Goal: Transaction & Acquisition: Purchase product/service

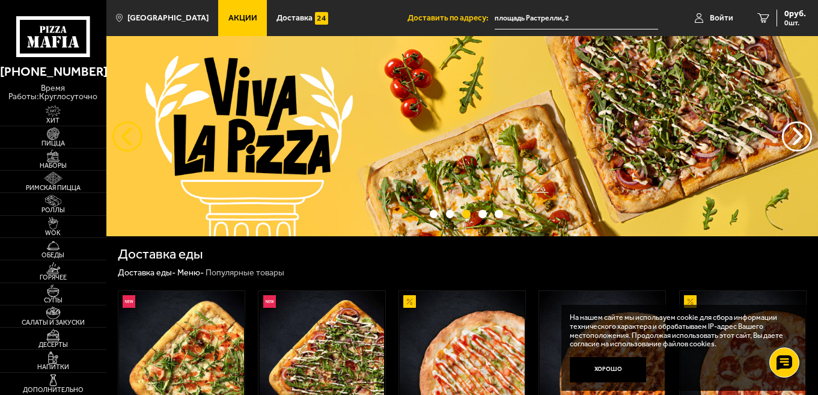
click at [132, 136] on button "следующий" at bounding box center [127, 136] width 30 height 30
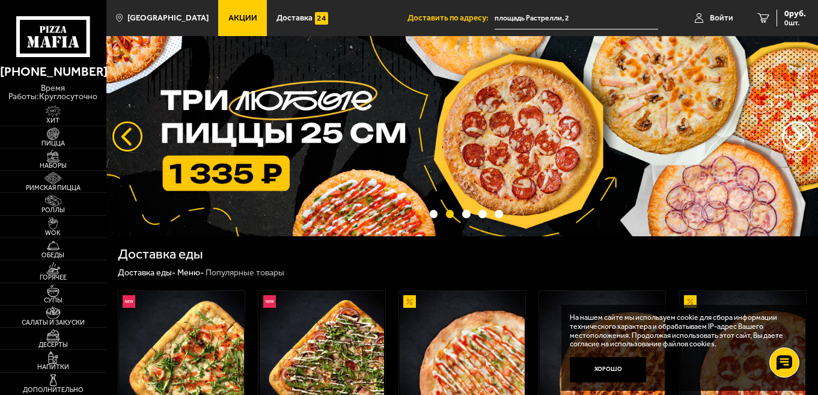
click at [123, 139] on button "следующий" at bounding box center [127, 136] width 30 height 30
click at [127, 134] on button "следующий" at bounding box center [127, 136] width 30 height 30
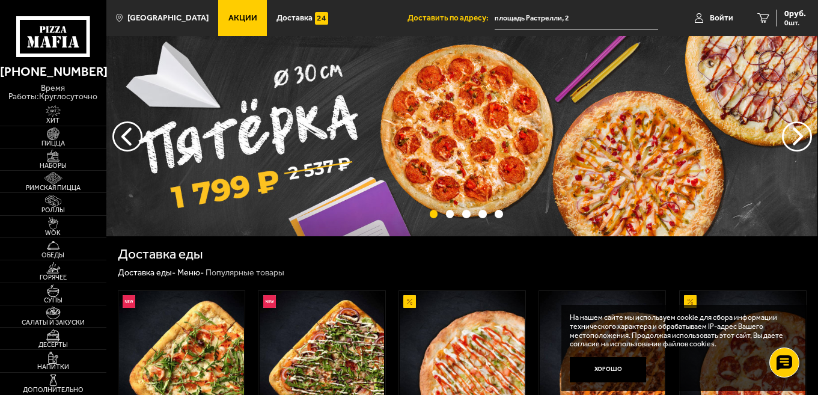
click at [267, 140] on img at bounding box center [462, 136] width 712 height 200
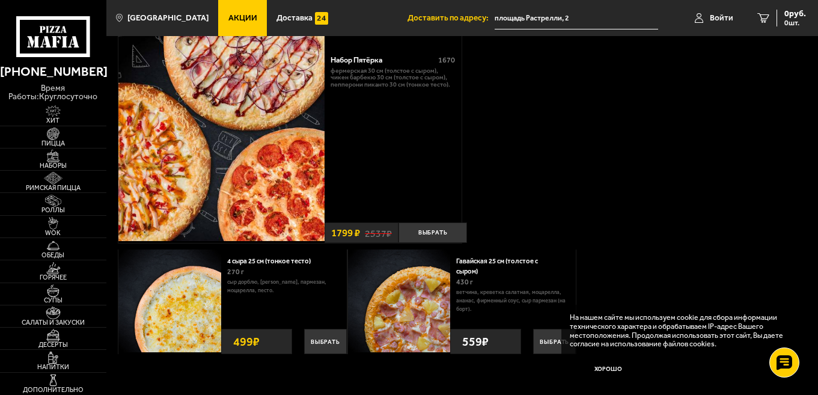
scroll to position [34, 0]
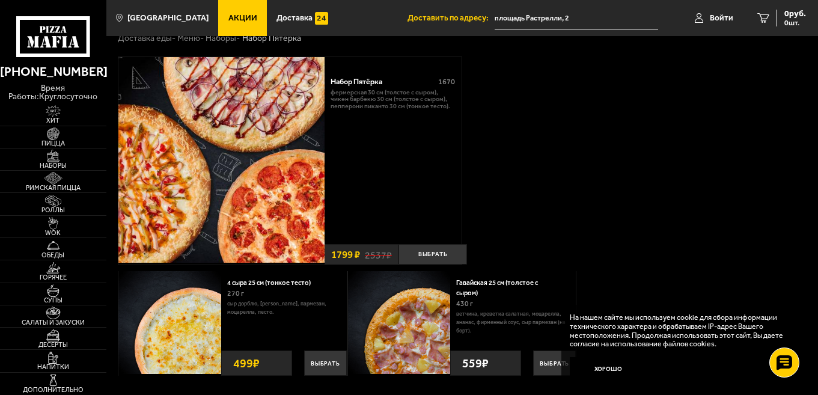
click at [369, 83] on div "Набор Пятёрка" at bounding box center [381, 81] width 100 height 9
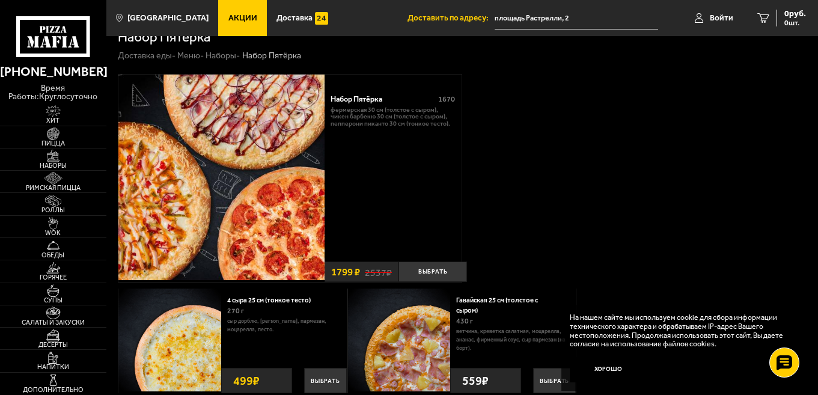
scroll to position [0, 0]
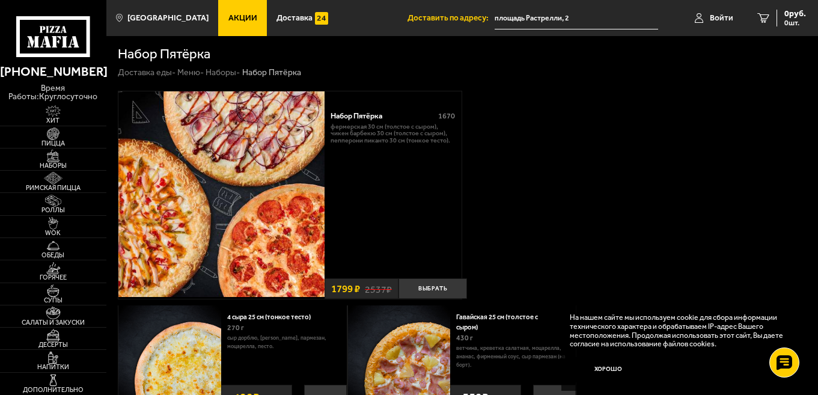
click at [358, 114] on div "Набор Пятёрка" at bounding box center [381, 115] width 100 height 9
click at [363, 117] on div "Набор Пятёрка" at bounding box center [381, 115] width 100 height 9
click at [367, 118] on div "Набор Пятёрка" at bounding box center [381, 115] width 100 height 9
click at [412, 137] on p "Фермерская 30 см (толстое с сыром), Чикен Барбекю 30 см (толстое с сыром), Пепп…" at bounding box center [393, 133] width 124 height 20
click at [338, 116] on div "Набор Пятёрка" at bounding box center [381, 115] width 100 height 9
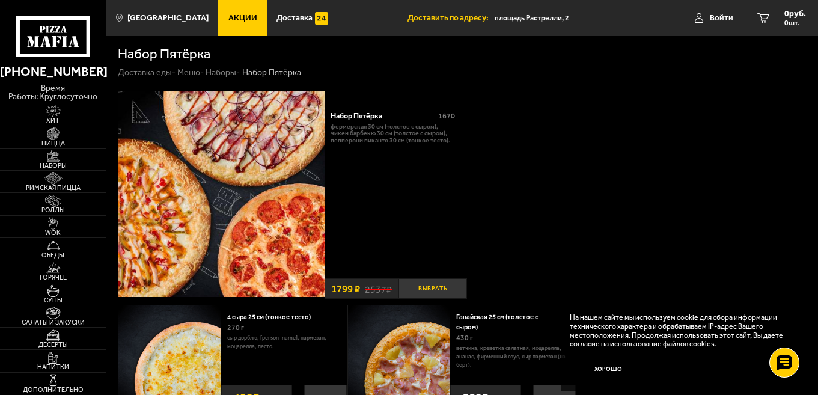
click at [445, 288] on button "Выбрать" at bounding box center [433, 288] width 69 height 21
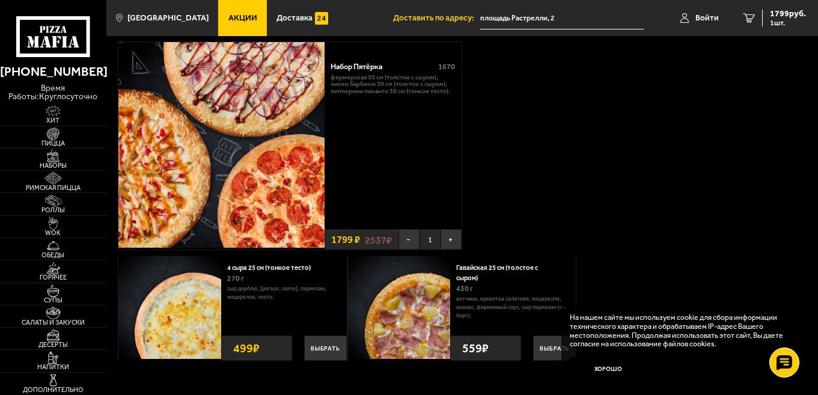
scroll to position [34, 0]
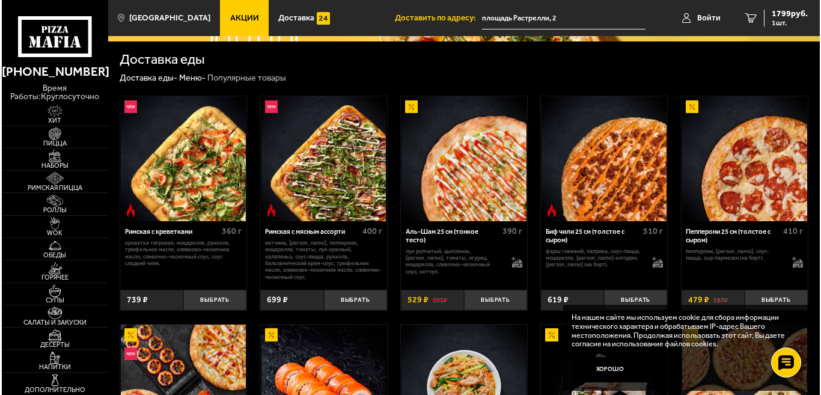
scroll to position [180, 0]
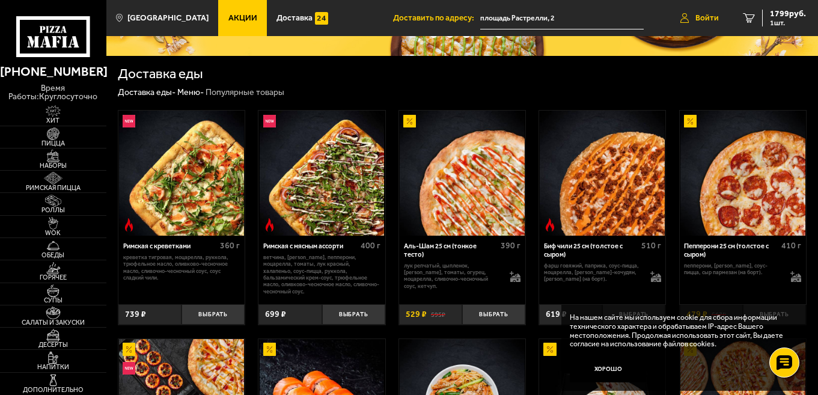
click at [700, 19] on span "Войти" at bounding box center [707, 18] width 23 height 8
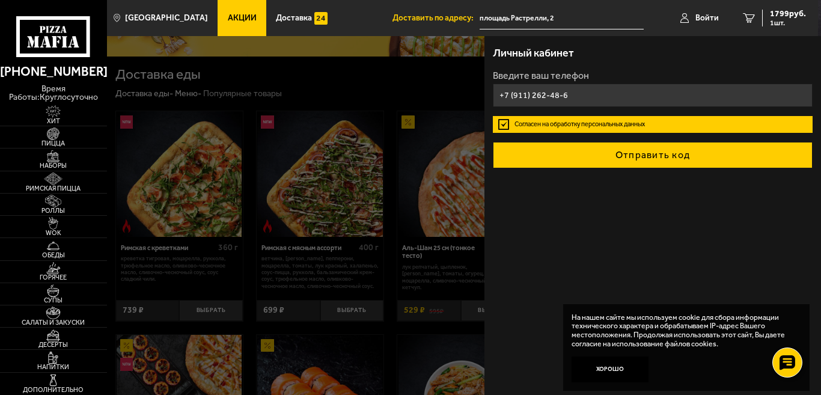
type input "[PHONE_NUMBER]"
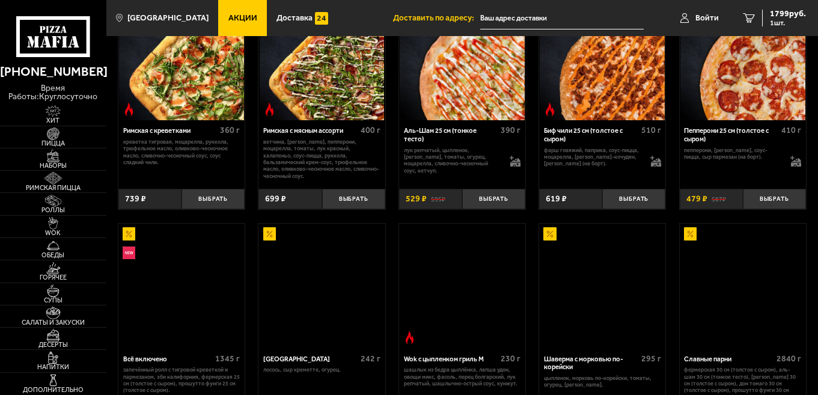
scroll to position [421, 0]
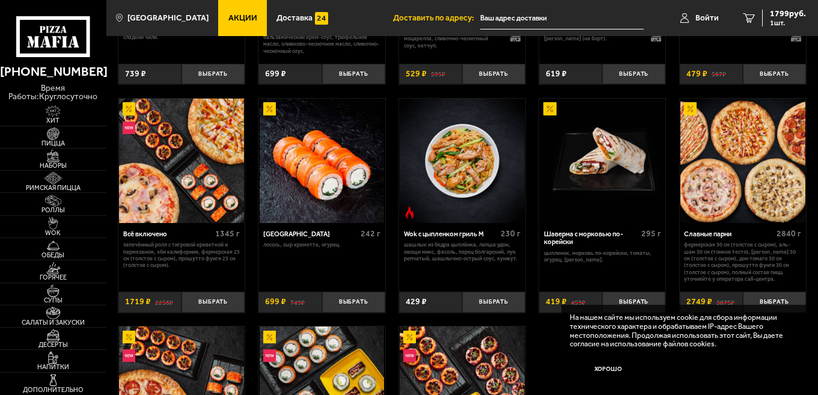
type input "площадь Растрелли, 2"
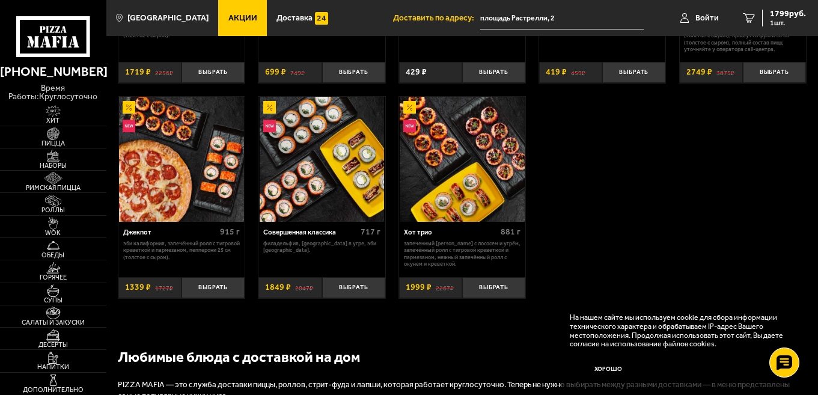
scroll to position [661, 0]
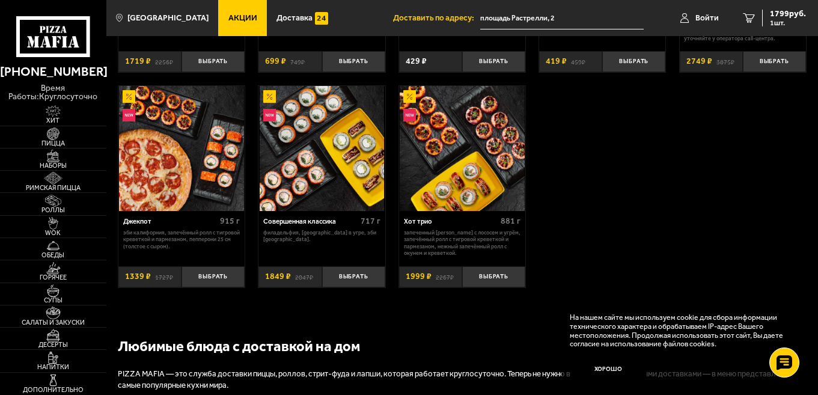
click at [170, 210] on img at bounding box center [181, 148] width 125 height 125
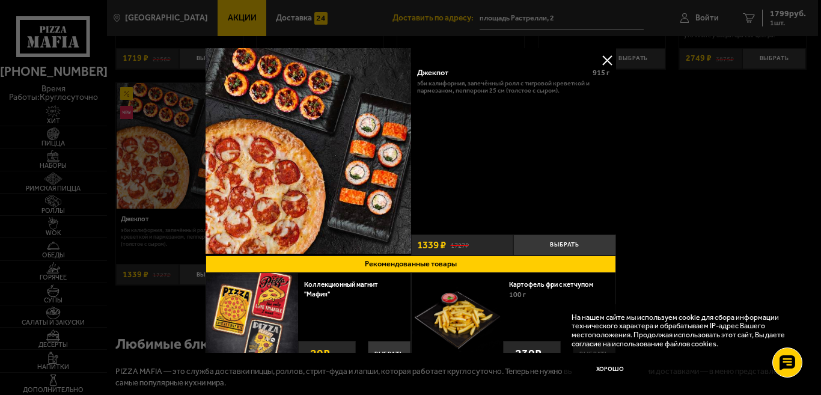
click at [275, 94] on img at bounding box center [309, 151] width 206 height 206
click at [303, 103] on img at bounding box center [309, 151] width 206 height 206
click at [604, 60] on button at bounding box center [607, 60] width 18 height 18
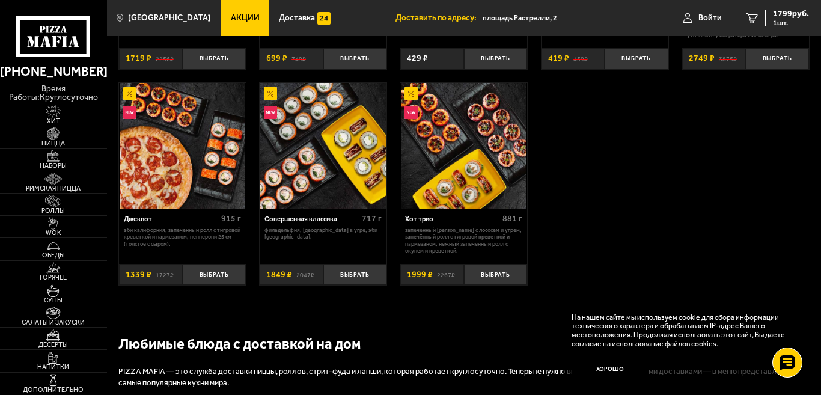
click at [605, 60] on div "Шаверма с морковью по-корейски 295 г цыпленок, морковь по-корейски, томаты, огу…" at bounding box center [605, 25] width 127 height 90
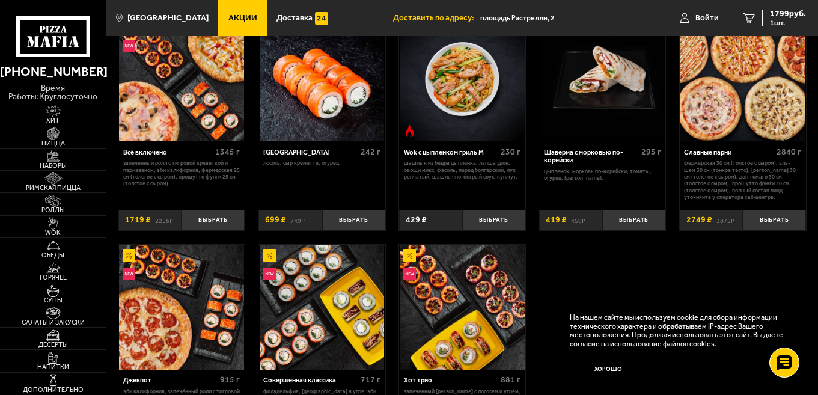
scroll to position [481, 0]
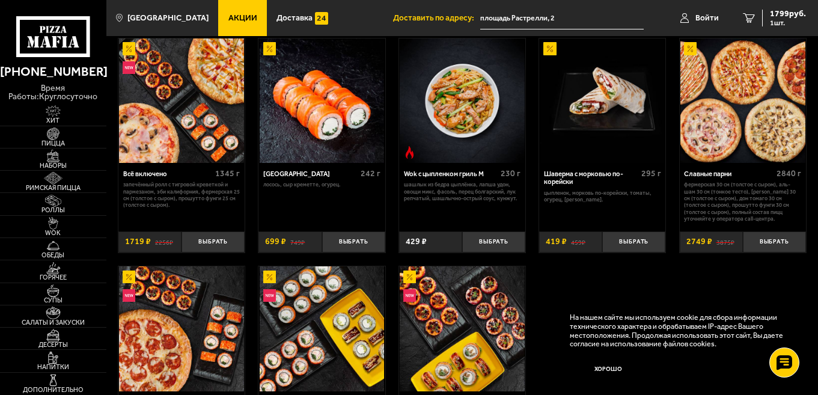
click at [182, 135] on img at bounding box center [181, 100] width 125 height 125
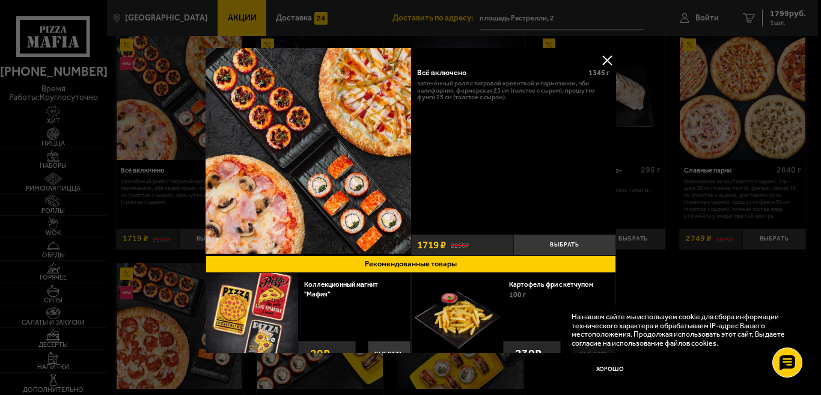
click at [600, 61] on button at bounding box center [607, 60] width 18 height 18
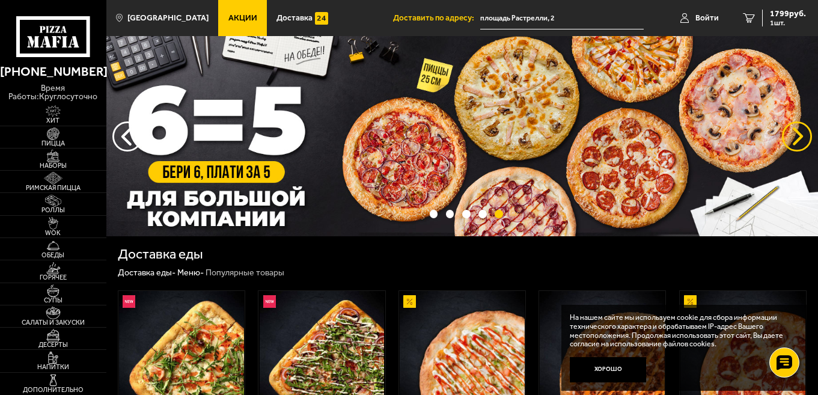
click at [794, 138] on button "предыдущий" at bounding box center [797, 136] width 30 height 30
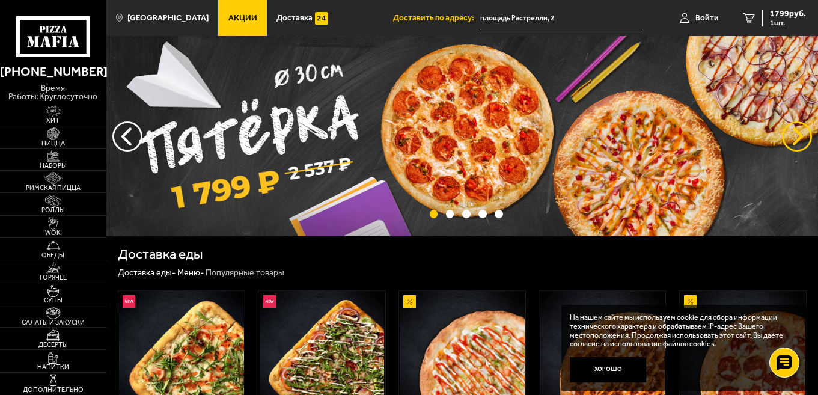
click at [794, 138] on button "предыдущий" at bounding box center [797, 136] width 30 height 30
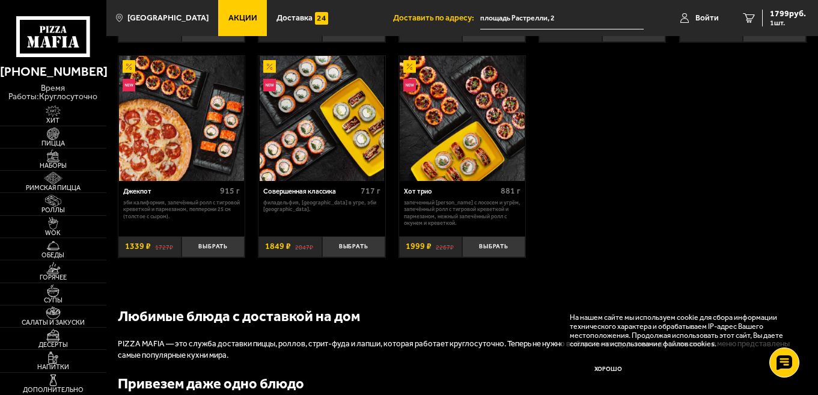
scroll to position [661, 0]
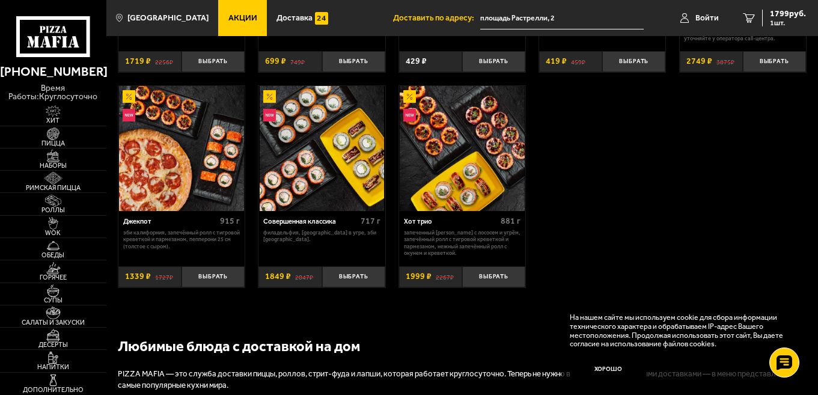
click at [216, 188] on img at bounding box center [181, 148] width 125 height 125
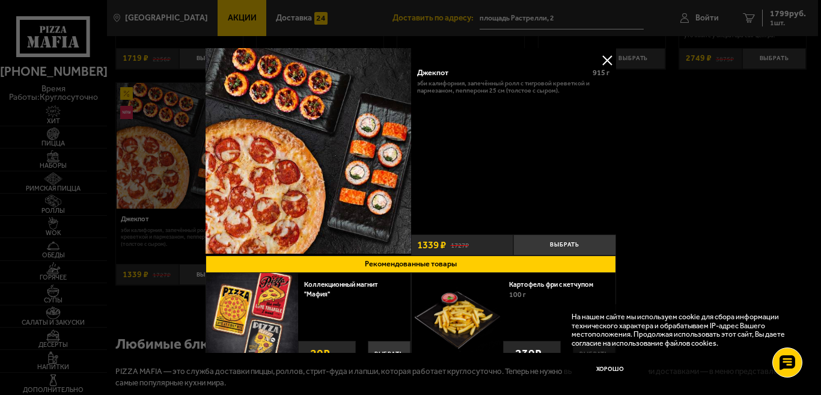
click at [601, 63] on button at bounding box center [607, 60] width 18 height 18
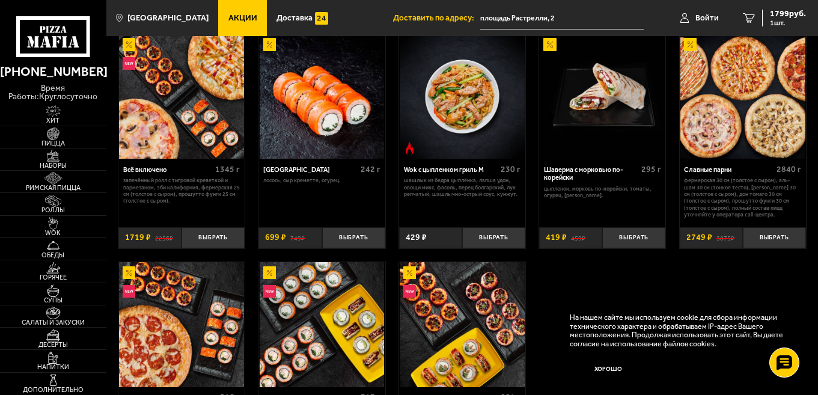
scroll to position [481, 0]
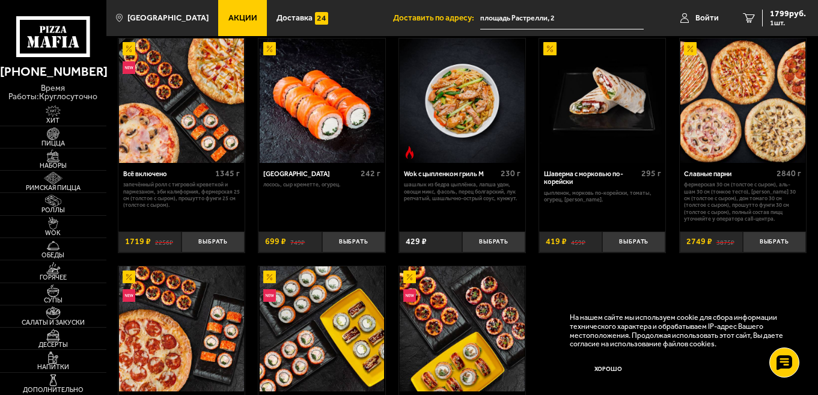
click at [768, 158] on img at bounding box center [743, 100] width 125 height 125
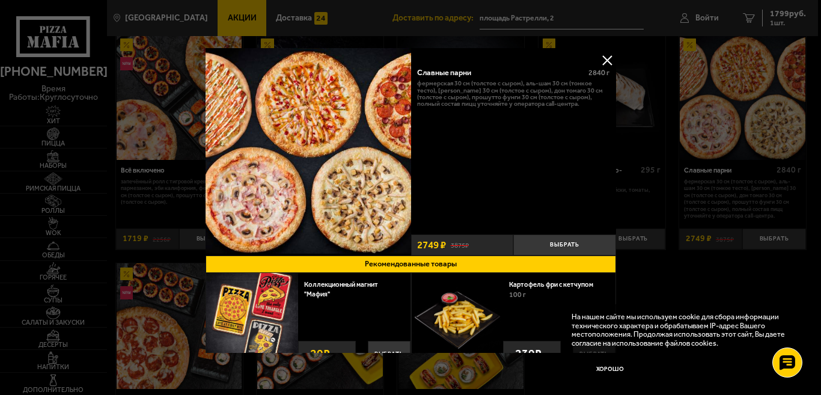
click at [605, 61] on button at bounding box center [607, 60] width 18 height 18
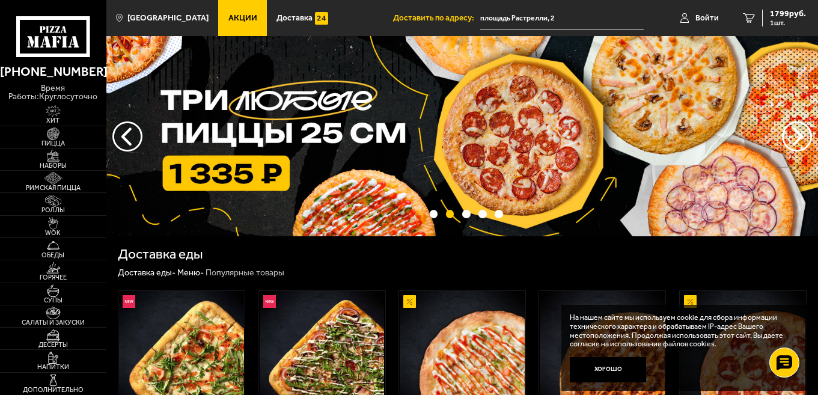
click at [797, 137] on button "предыдущий" at bounding box center [797, 136] width 30 height 30
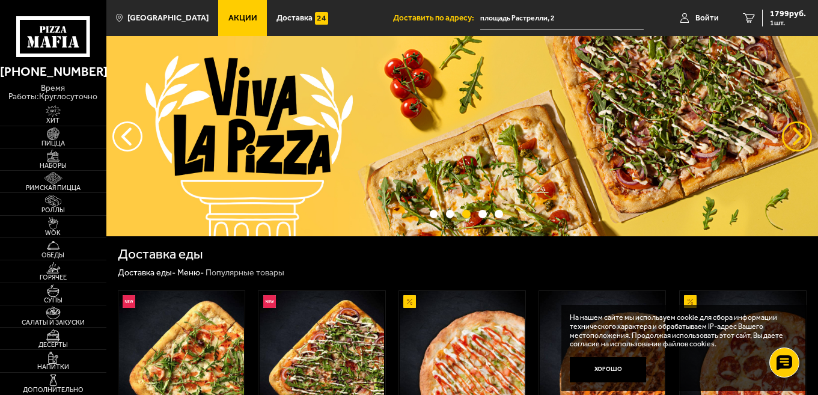
click at [797, 137] on button "предыдущий" at bounding box center [797, 136] width 30 height 30
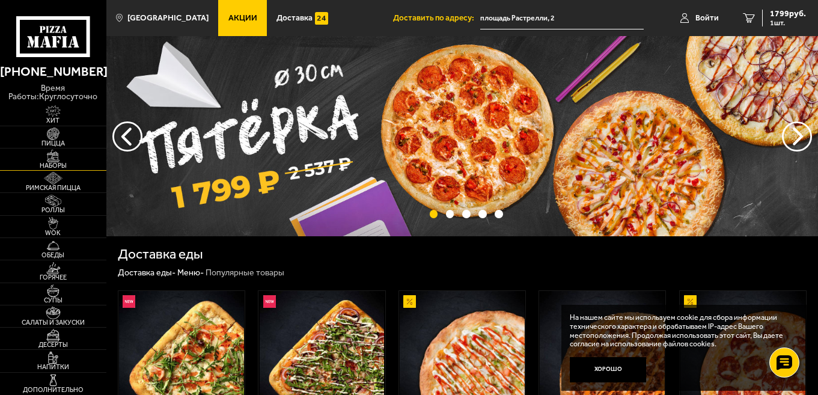
click at [46, 165] on span "Наборы" at bounding box center [53, 165] width 106 height 7
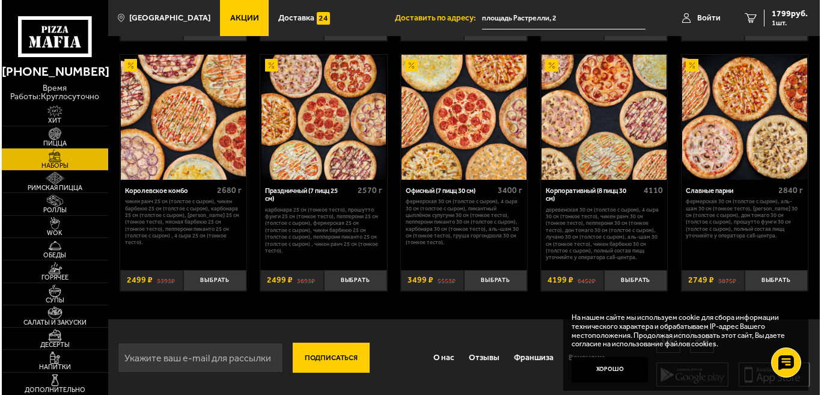
scroll to position [1368, 0]
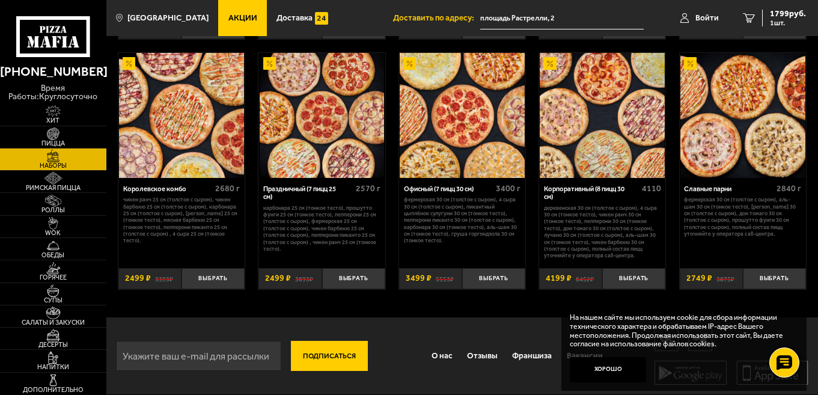
click at [307, 185] on div "Праздничный (7 пицц 25 см)" at bounding box center [308, 193] width 90 height 16
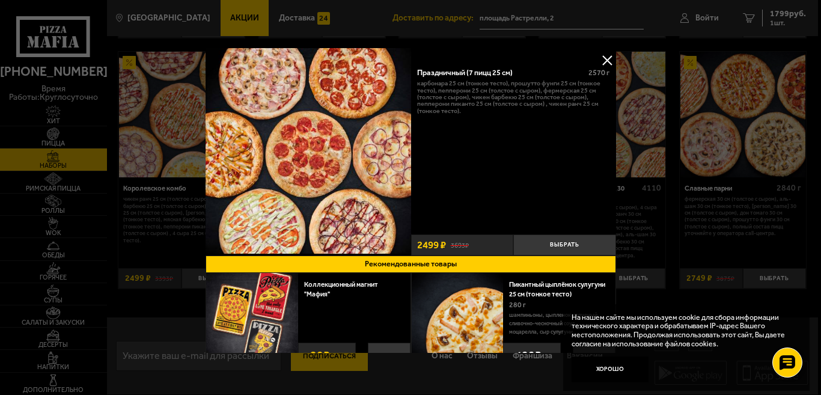
click at [601, 63] on button at bounding box center [607, 60] width 18 height 18
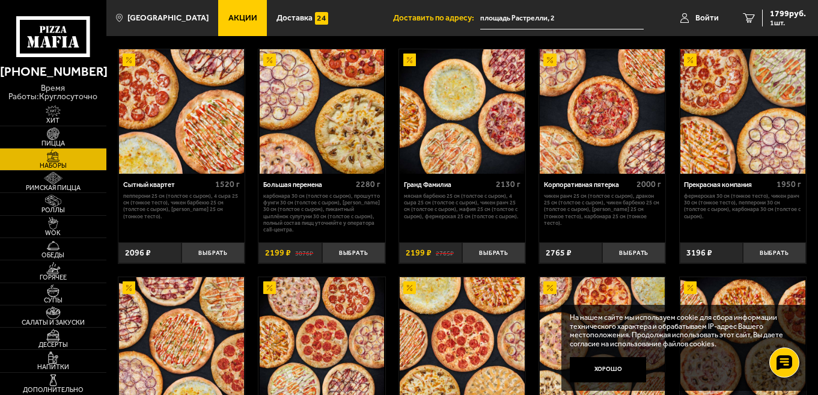
scroll to position [1127, 0]
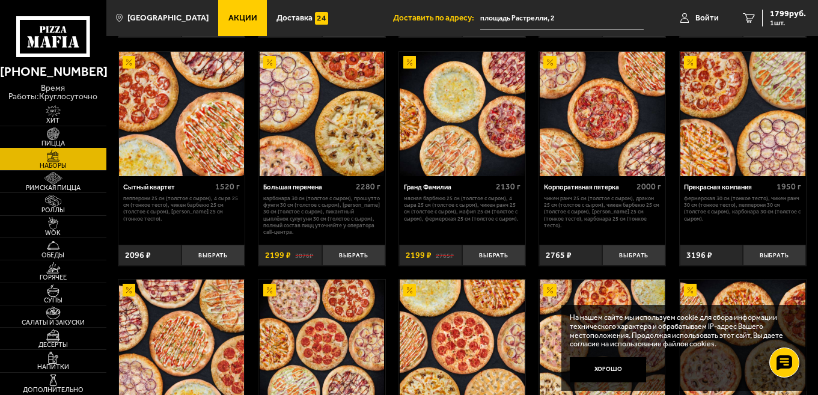
click at [55, 135] on img at bounding box center [53, 133] width 32 height 13
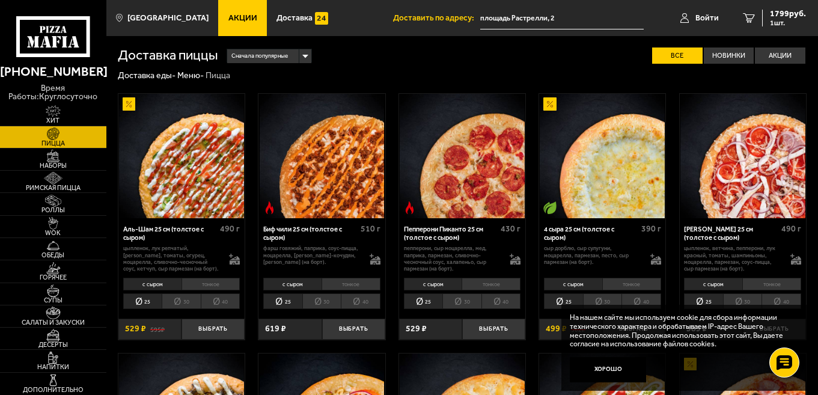
click at [308, 54] on div "Сначала популярные" at bounding box center [269, 56] width 84 height 14
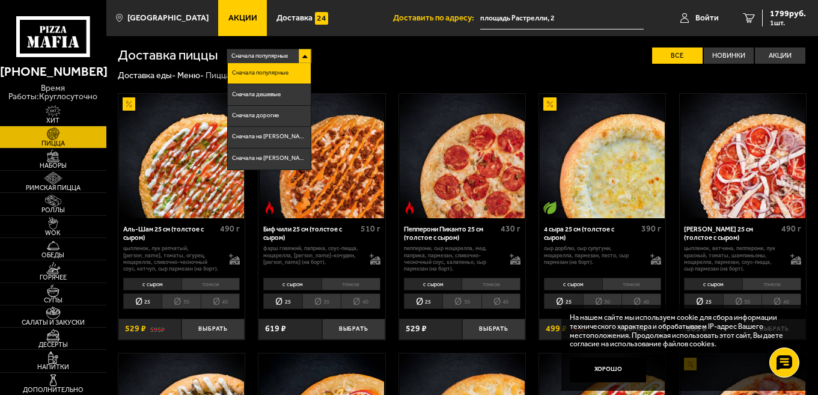
click at [381, 76] on div "Доставка еды - Меню - Пицца" at bounding box center [462, 75] width 689 height 11
click at [236, 19] on span "Акции" at bounding box center [243, 18] width 29 height 8
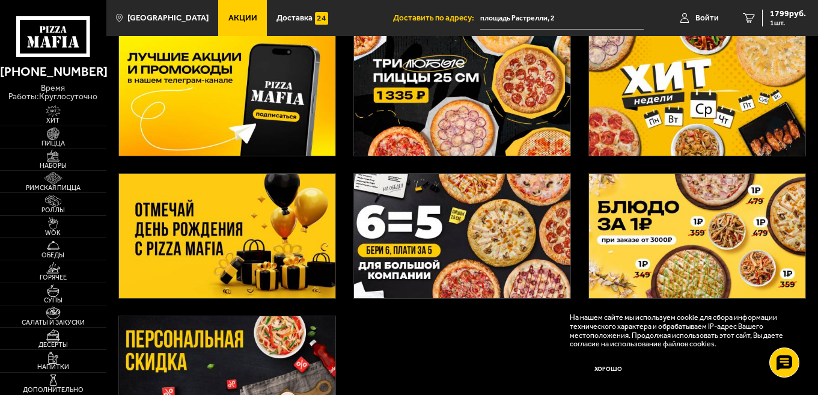
scroll to position [120, 0]
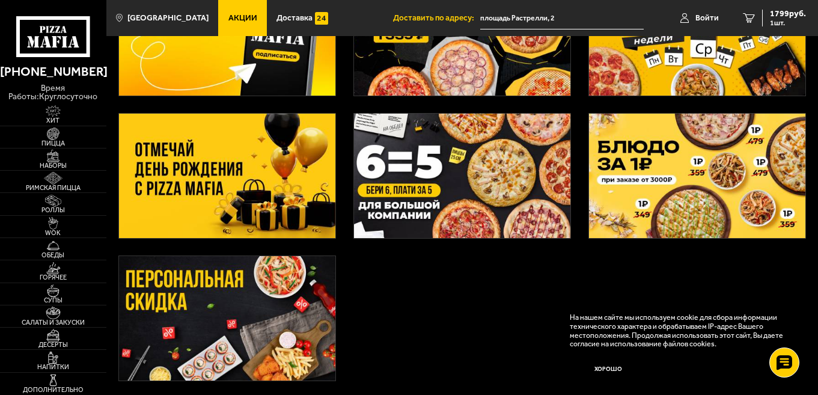
click at [456, 191] on img at bounding box center [462, 176] width 217 height 124
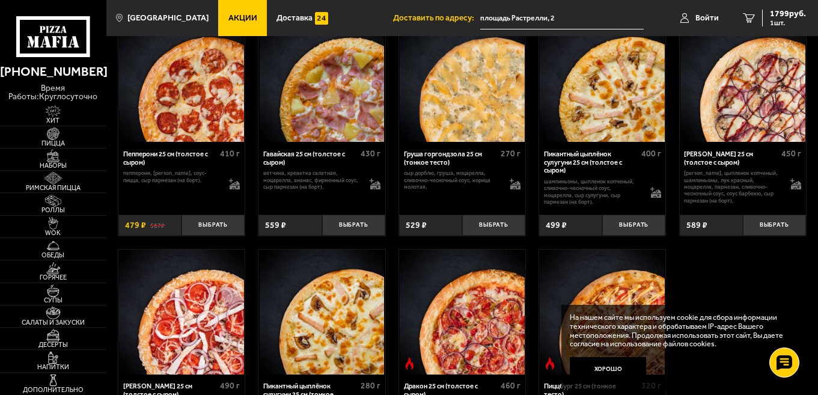
scroll to position [2045, 0]
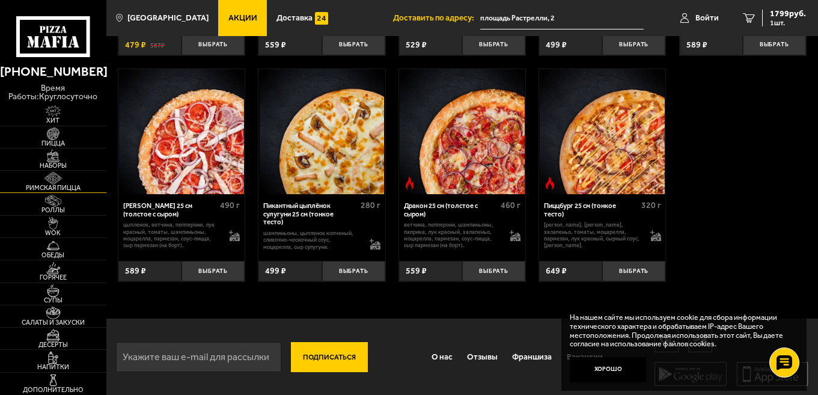
click at [63, 188] on span "Римская пицца" at bounding box center [53, 188] width 106 height 7
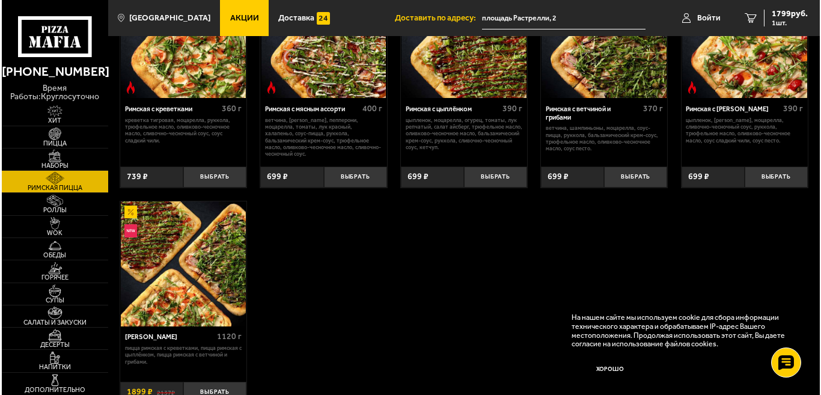
scroll to position [180, 0]
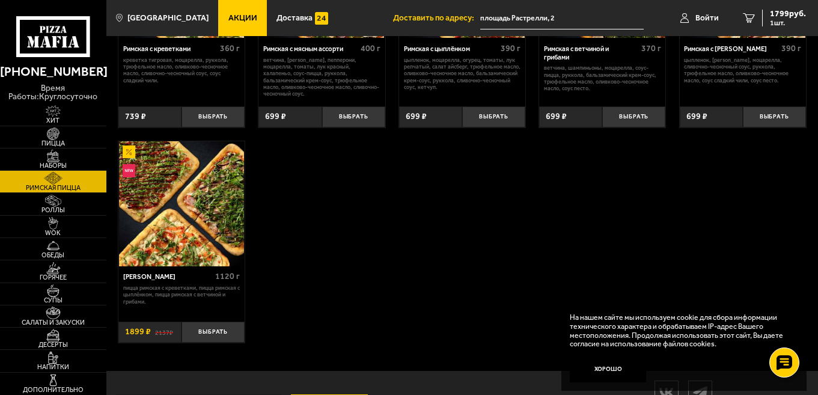
click at [211, 223] on img at bounding box center [181, 203] width 125 height 125
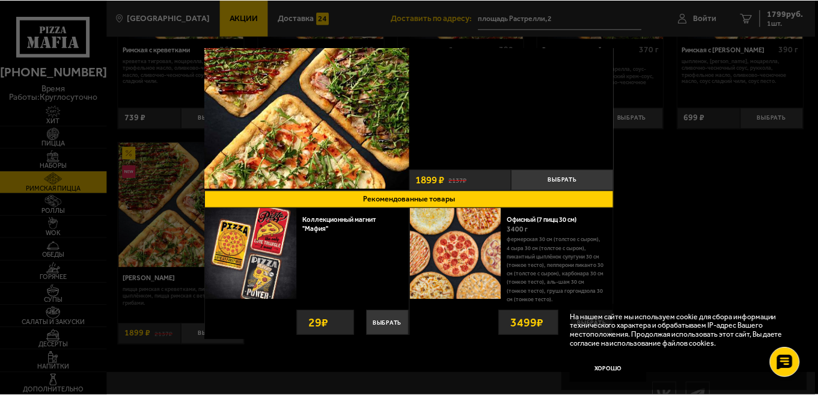
scroll to position [11, 0]
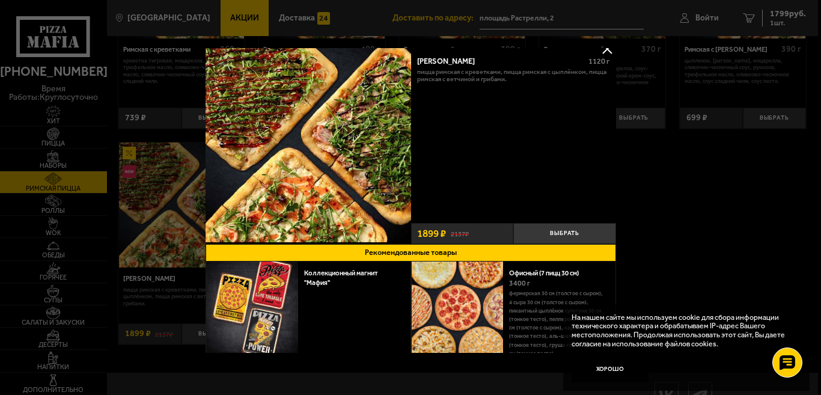
click at [789, 19] on div at bounding box center [410, 197] width 821 height 395
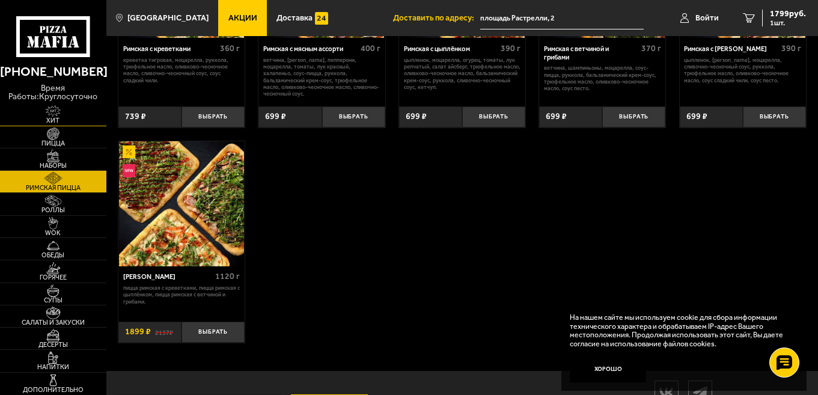
click at [54, 118] on span "Хит" at bounding box center [53, 120] width 106 height 7
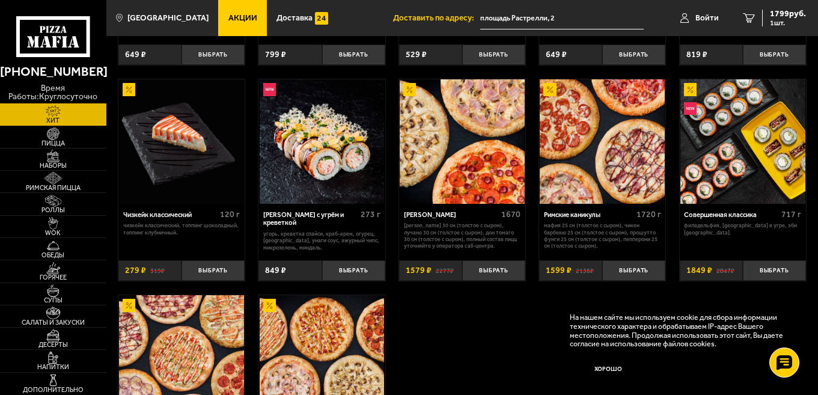
scroll to position [481, 0]
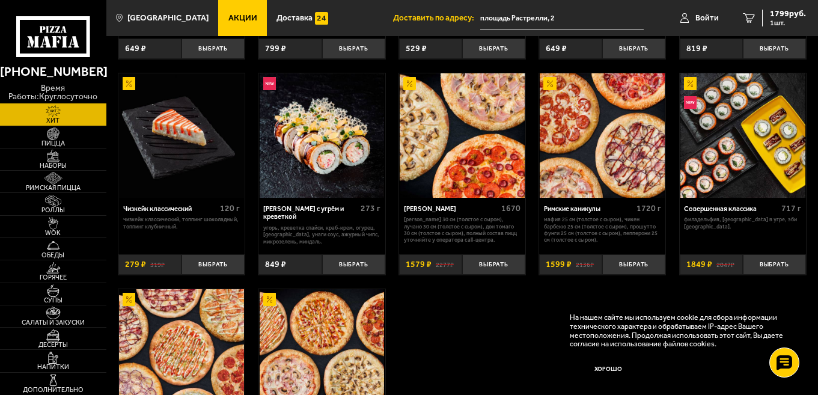
click at [474, 183] on img at bounding box center [462, 135] width 125 height 125
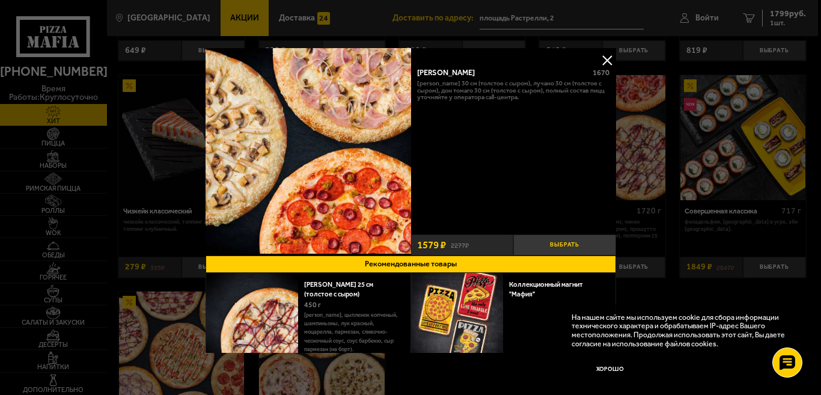
click at [547, 239] on button "Выбрать" at bounding box center [565, 245] width 103 height 21
click at [605, 60] on button at bounding box center [607, 60] width 18 height 18
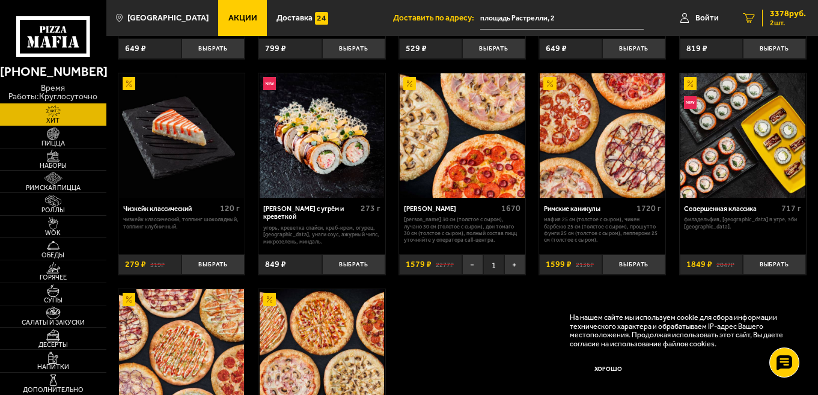
click at [778, 25] on span "2 шт." at bounding box center [788, 22] width 36 height 7
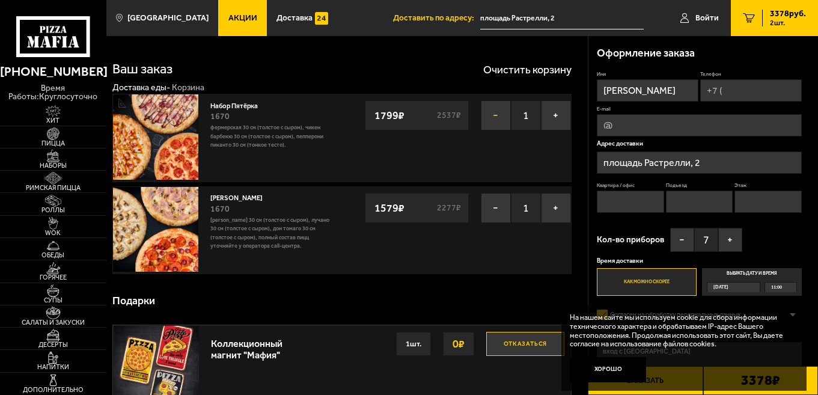
click at [494, 115] on button "−" at bounding box center [496, 115] width 30 height 30
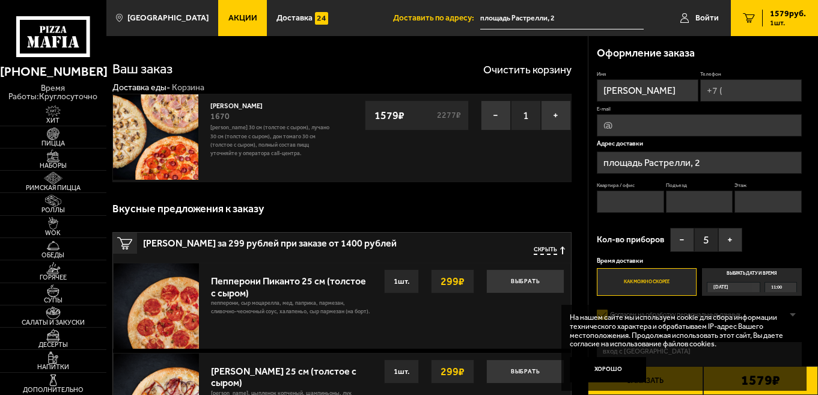
click at [229, 20] on span "Акции" at bounding box center [243, 18] width 29 height 8
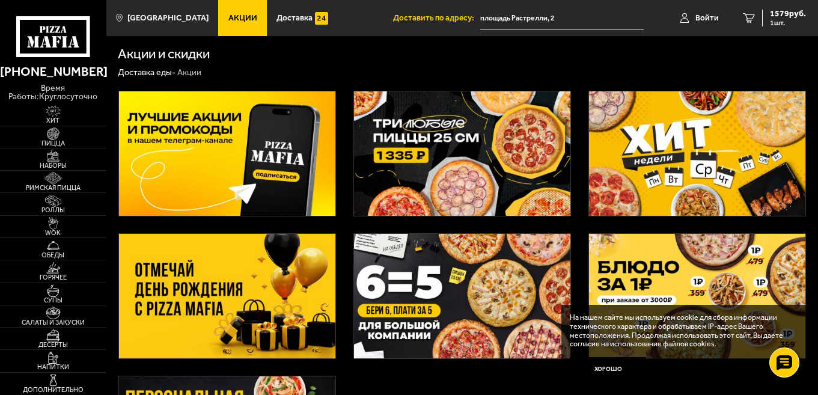
click at [226, 130] on img at bounding box center [227, 153] width 217 height 124
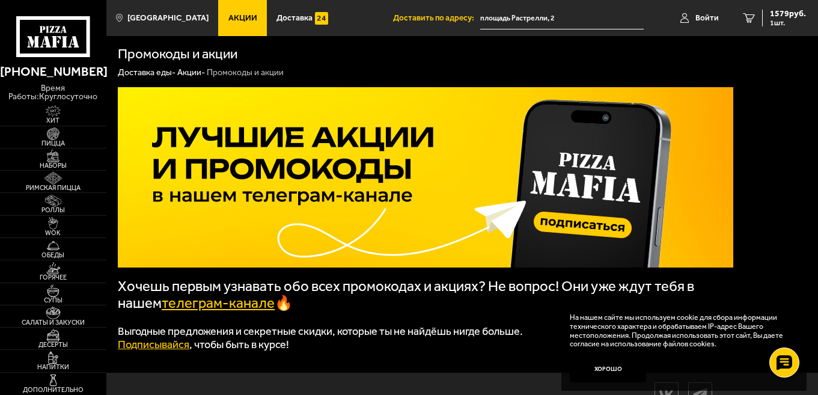
scroll to position [56, 0]
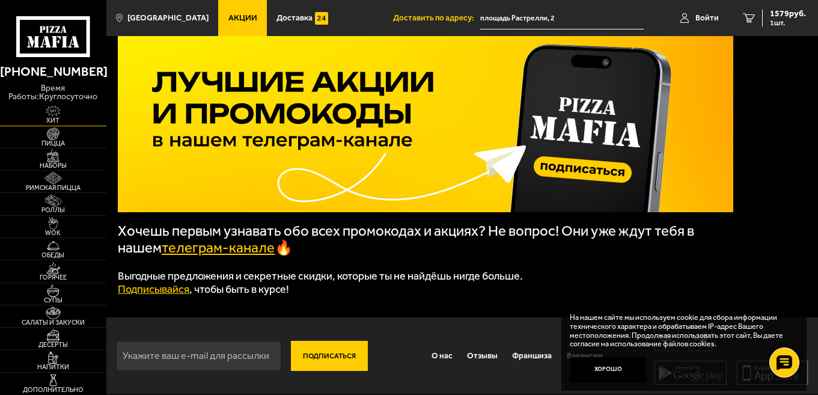
click at [46, 116] on img at bounding box center [53, 111] width 32 height 13
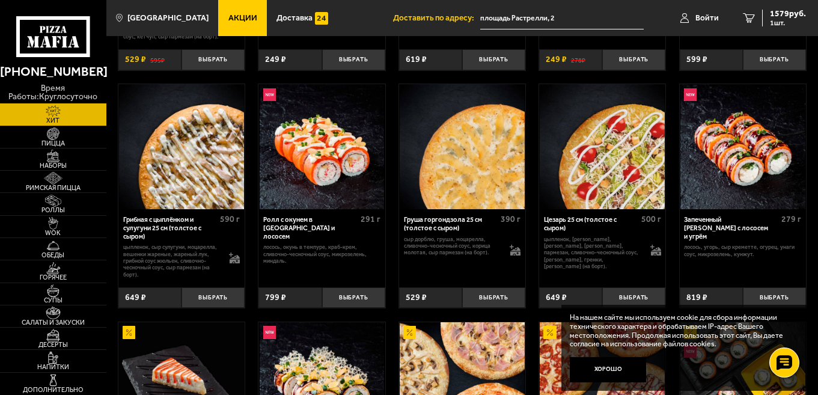
scroll to position [241, 0]
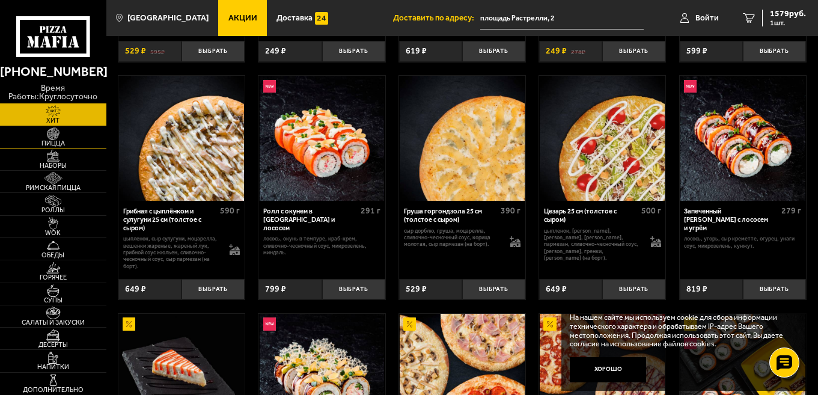
click at [53, 141] on span "Пицца" at bounding box center [53, 143] width 106 height 7
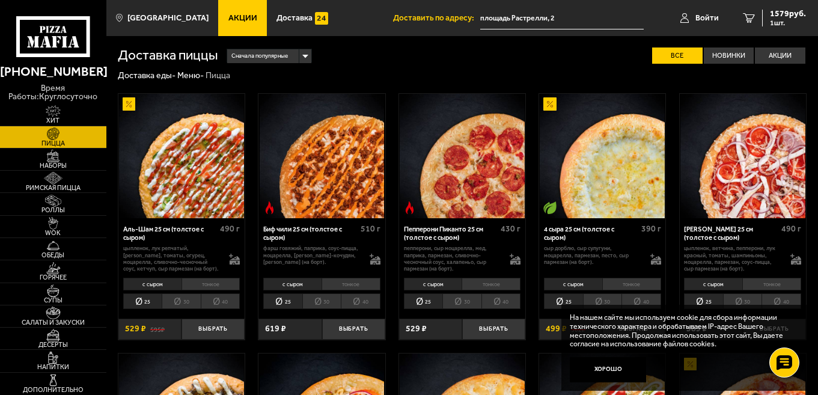
click at [308, 58] on div "Сначала популярные" at bounding box center [269, 56] width 84 height 14
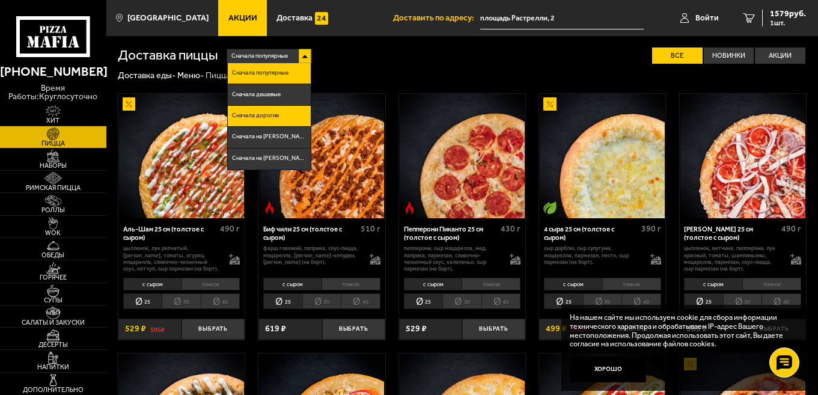
click at [275, 114] on span "Сначала дорогие" at bounding box center [255, 116] width 47 height 6
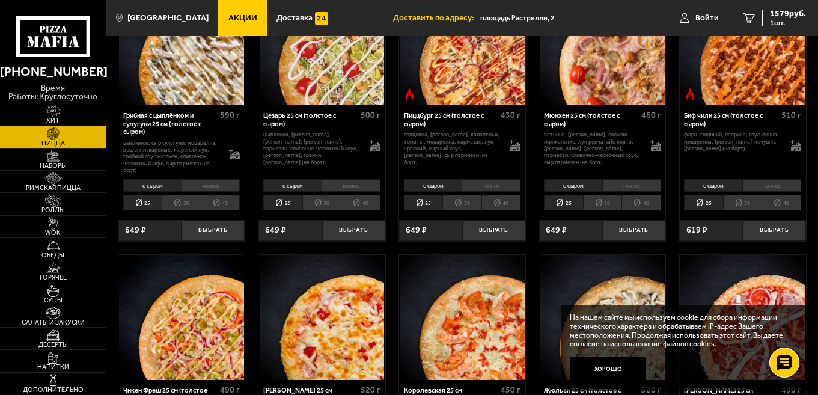
scroll to position [120, 0]
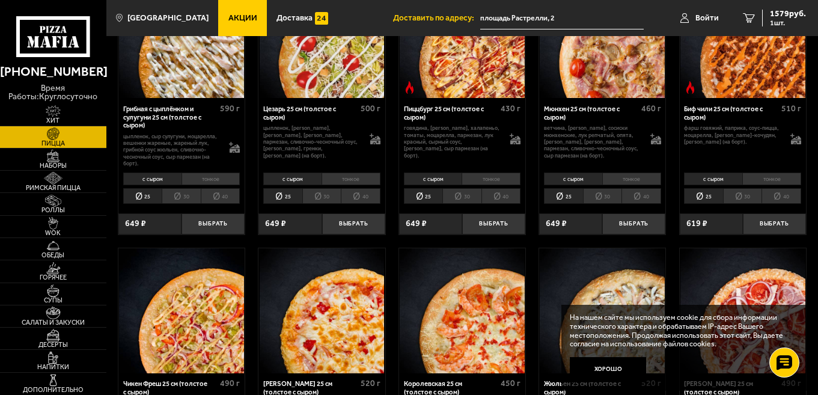
click at [746, 199] on li "30" at bounding box center [742, 196] width 39 height 16
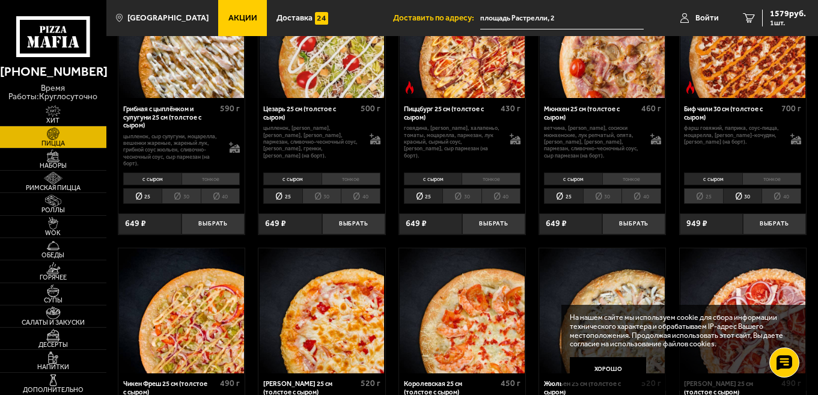
click at [604, 200] on li "30" at bounding box center [602, 196] width 39 height 16
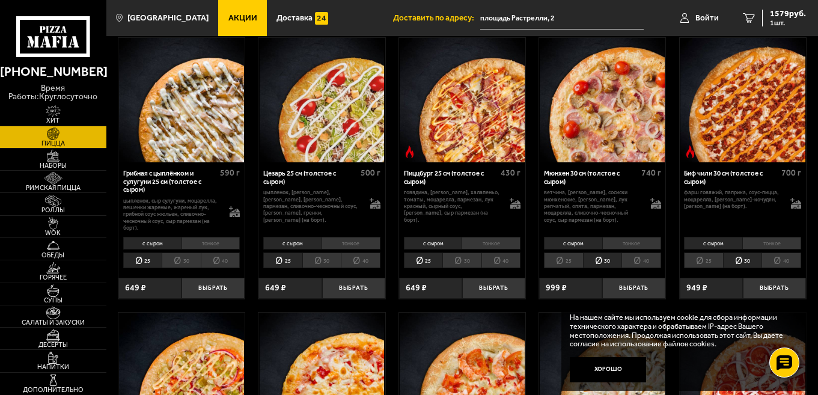
scroll to position [0, 0]
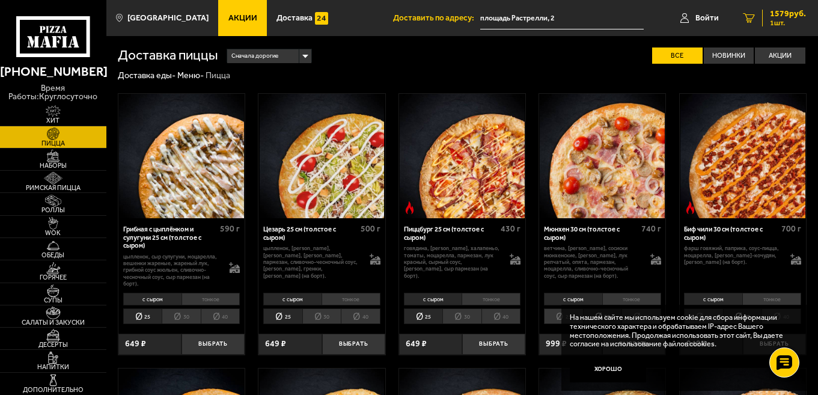
click at [783, 12] on span "1579 руб." at bounding box center [788, 14] width 36 height 8
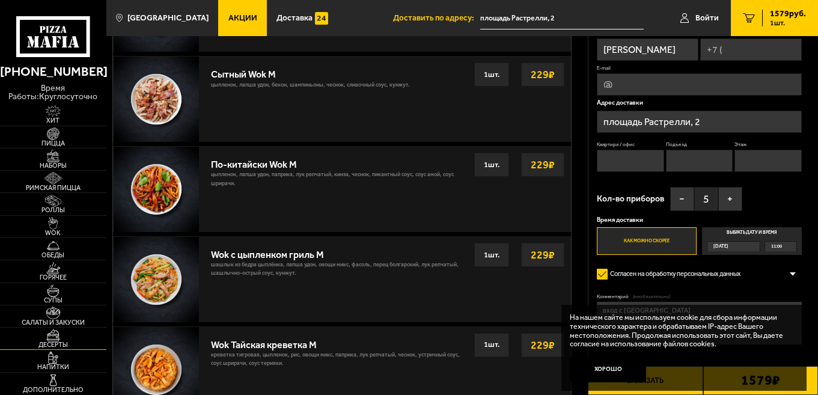
scroll to position [661, 0]
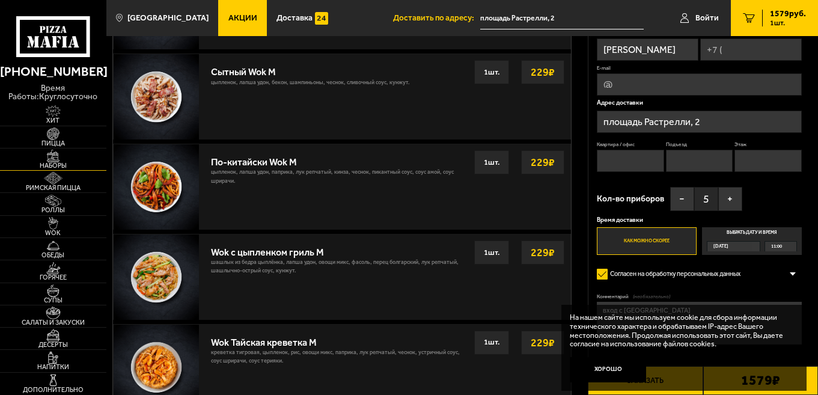
click at [58, 165] on span "Наборы" at bounding box center [53, 165] width 106 height 7
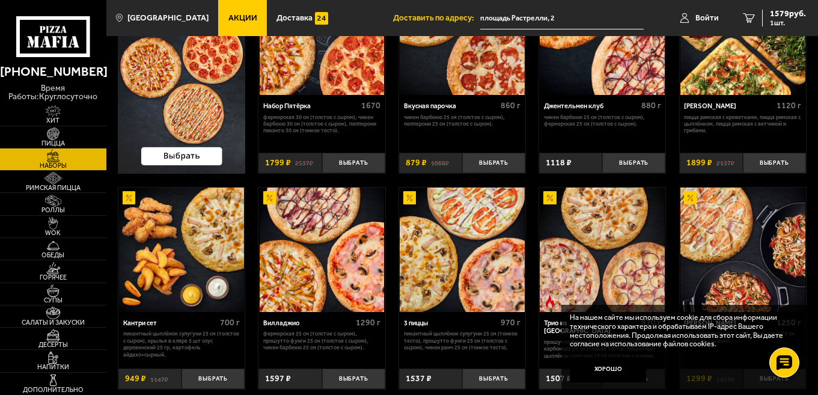
scroll to position [60, 0]
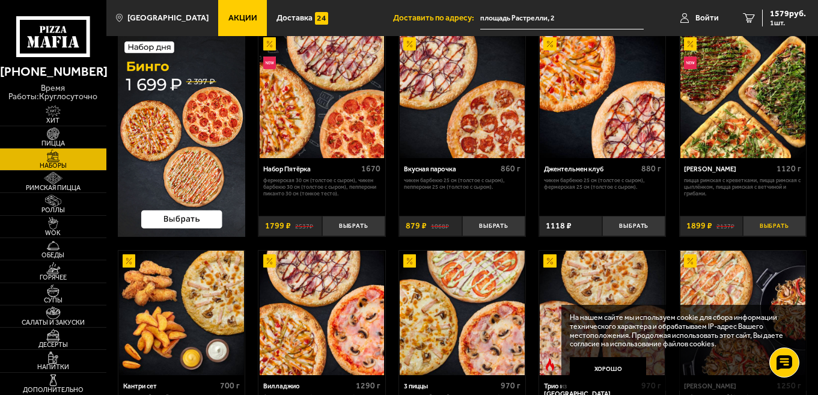
click at [775, 221] on button "Выбрать" at bounding box center [774, 226] width 63 height 21
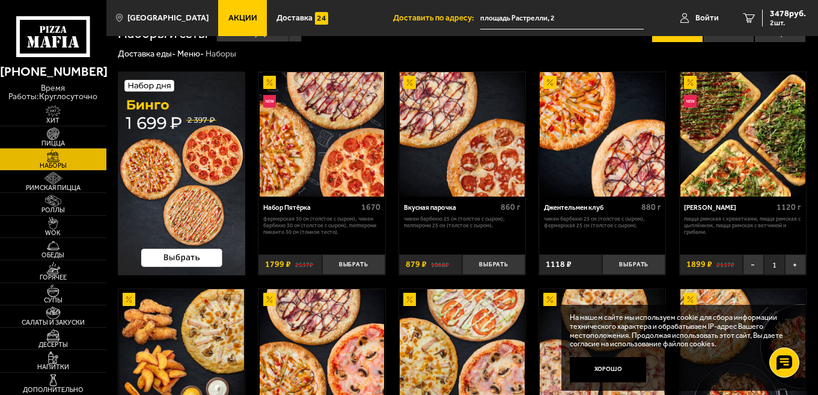
scroll to position [0, 0]
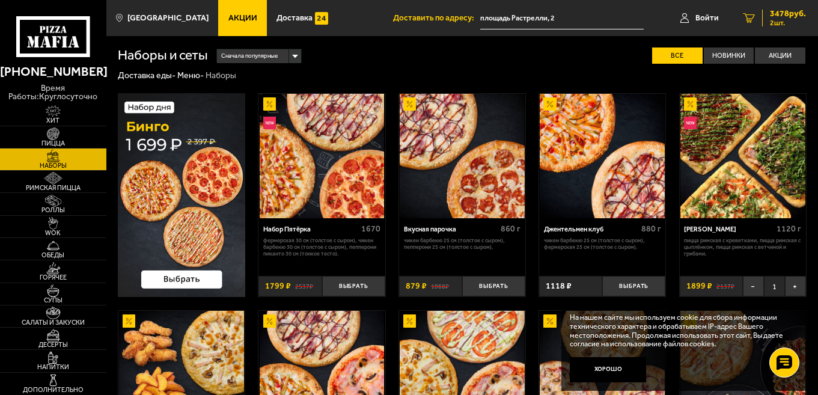
click at [785, 23] on span "2 шт." at bounding box center [788, 22] width 36 height 7
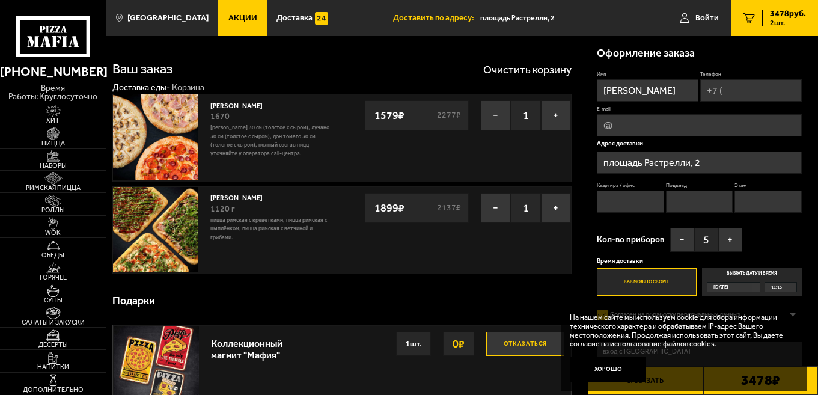
click at [732, 85] on input "Телефон" at bounding box center [752, 90] width 102 height 22
type input "[PHONE_NUMBER]"
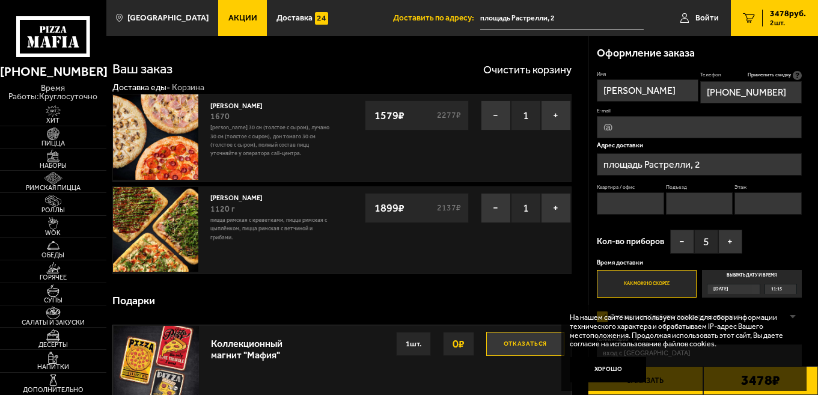
click at [637, 201] on input "Квартира / офис" at bounding box center [630, 203] width 67 height 22
type input "-"
click at [684, 208] on input "Подъезд" at bounding box center [699, 203] width 67 height 22
type input "-"
click at [753, 204] on input "Этаж" at bounding box center [768, 203] width 67 height 22
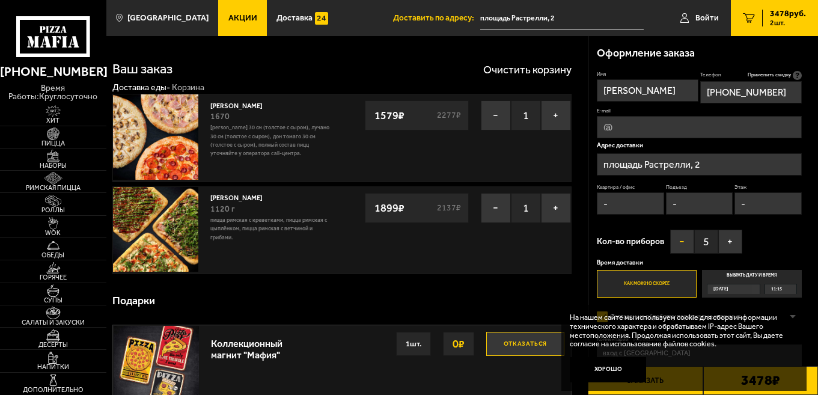
type input "-"
click at [680, 242] on button "−" at bounding box center [683, 242] width 24 height 24
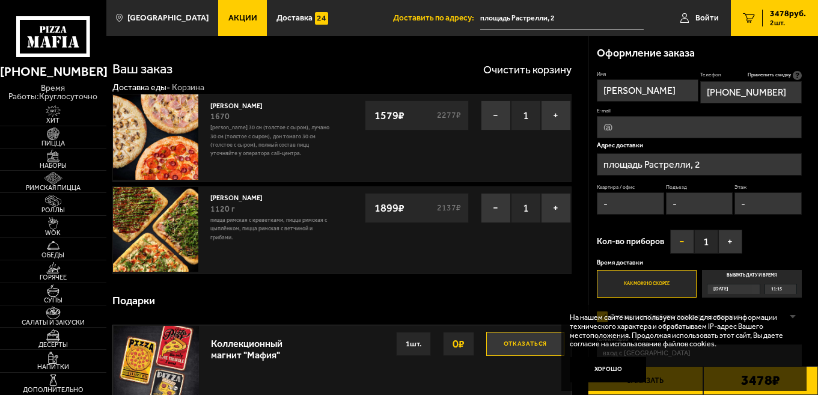
click at [680, 242] on button "−" at bounding box center [683, 242] width 24 height 24
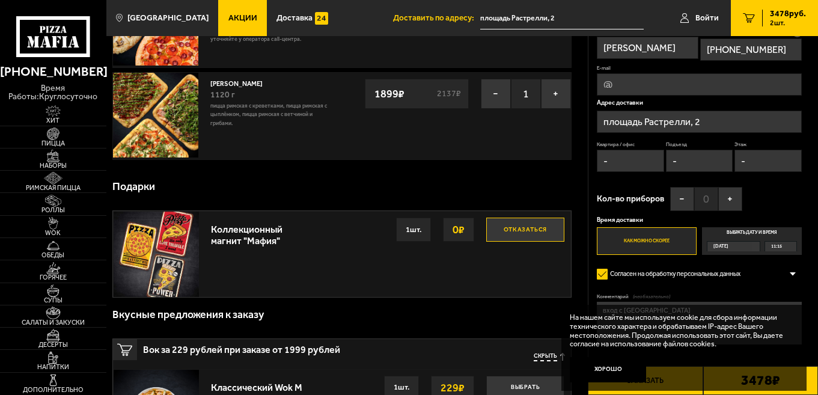
scroll to position [120, 0]
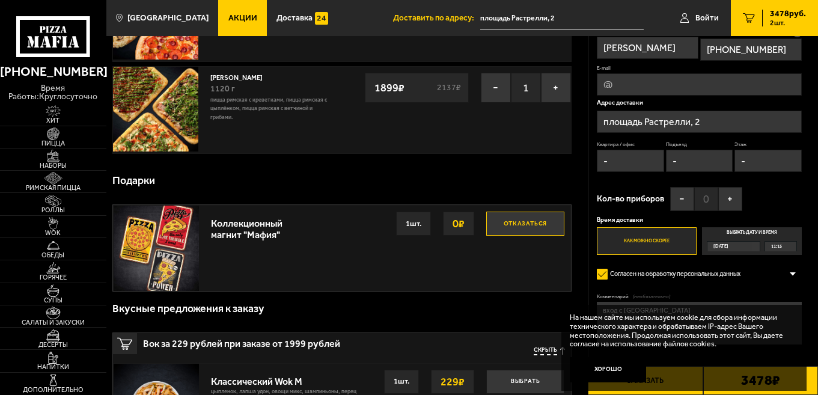
click at [740, 249] on div "Сегодня" at bounding box center [730, 247] width 45 height 10
click at [0, 0] on input "Выбрать дату и время Сегодня 11:15" at bounding box center [0, 0] width 0 height 0
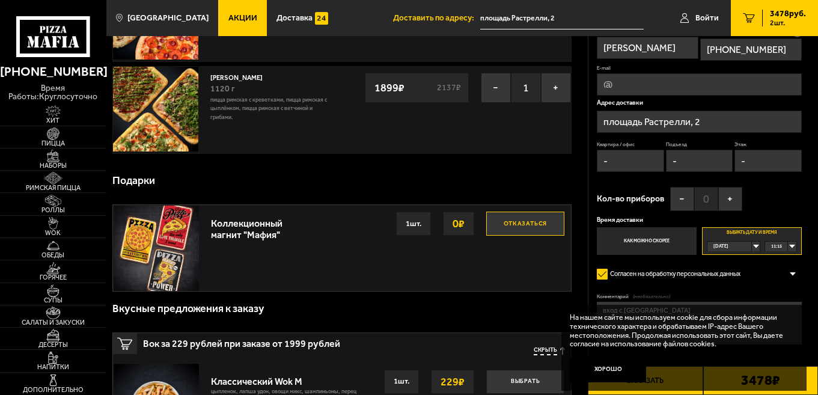
click at [752, 247] on div "Сегодня" at bounding box center [730, 247] width 45 height 10
click at [744, 267] on li "Завтра" at bounding box center [733, 267] width 51 height 11
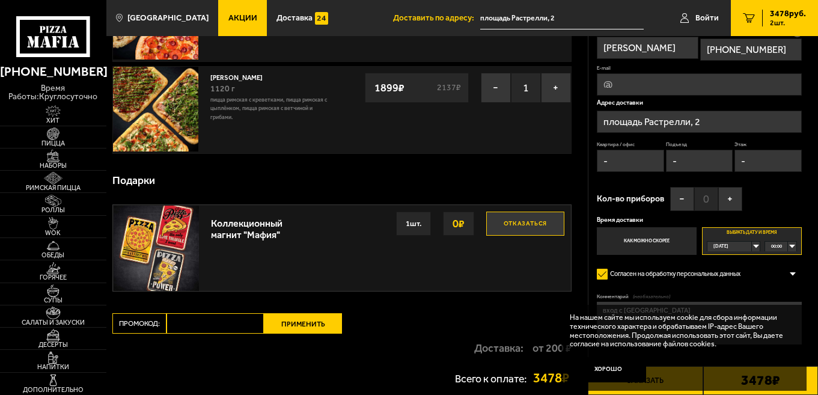
click at [793, 247] on div "00:00" at bounding box center [781, 247] width 31 height 10
click at [784, 273] on li "13:00" at bounding box center [780, 269] width 29 height 11
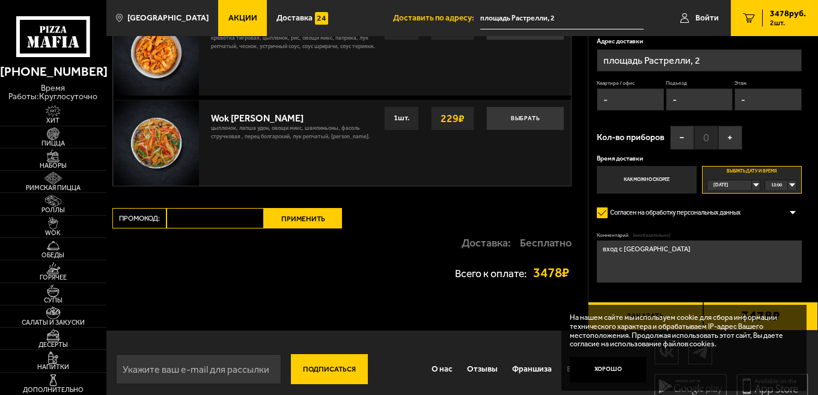
scroll to position [851, 0]
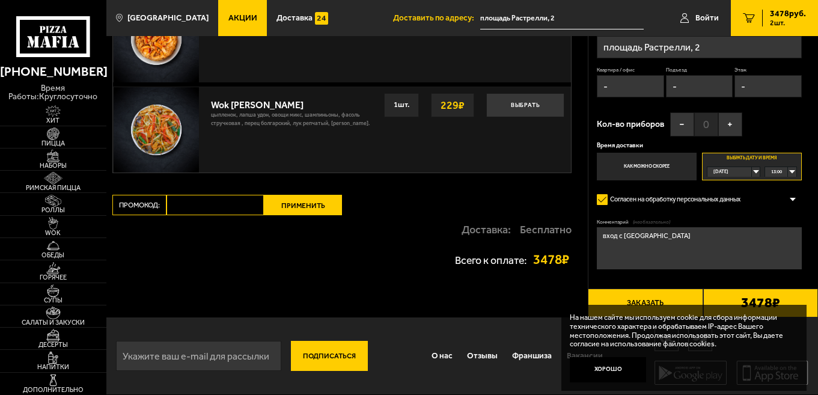
click at [657, 298] on button "Заказать" at bounding box center [645, 303] width 115 height 29
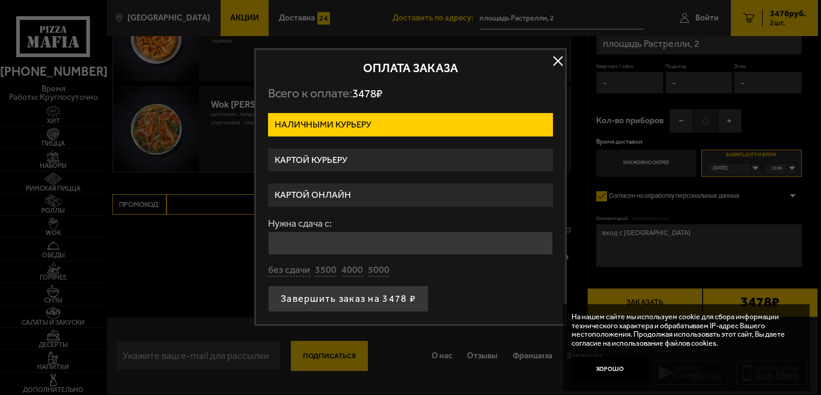
click at [364, 159] on label "Картой курьеру" at bounding box center [410, 160] width 285 height 23
click at [0, 0] on input "Картой курьеру" at bounding box center [0, 0] width 0 height 0
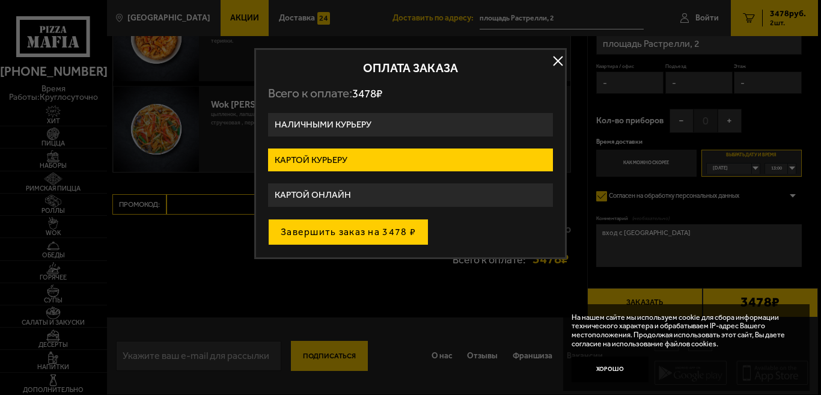
click at [369, 227] on button "Завершить заказ на 3478 ₽" at bounding box center [348, 232] width 161 height 26
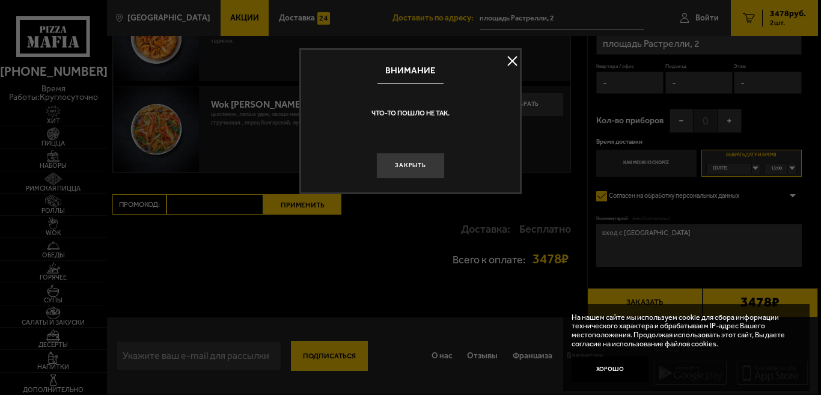
click at [512, 64] on button at bounding box center [513, 61] width 18 height 18
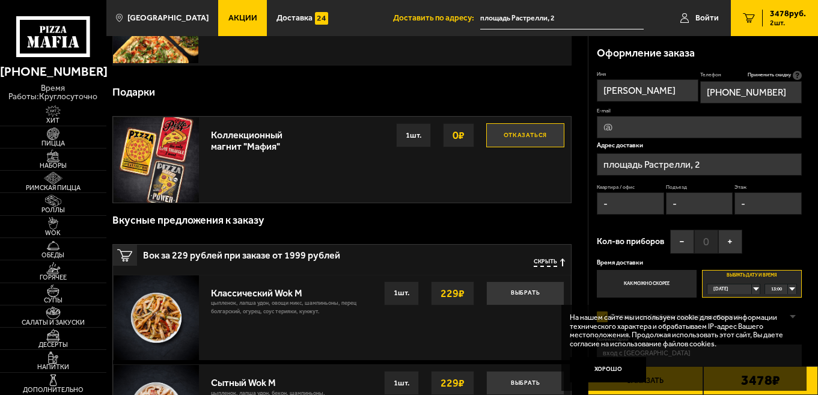
scroll to position [9, 0]
